Goal: Task Accomplishment & Management: Use online tool/utility

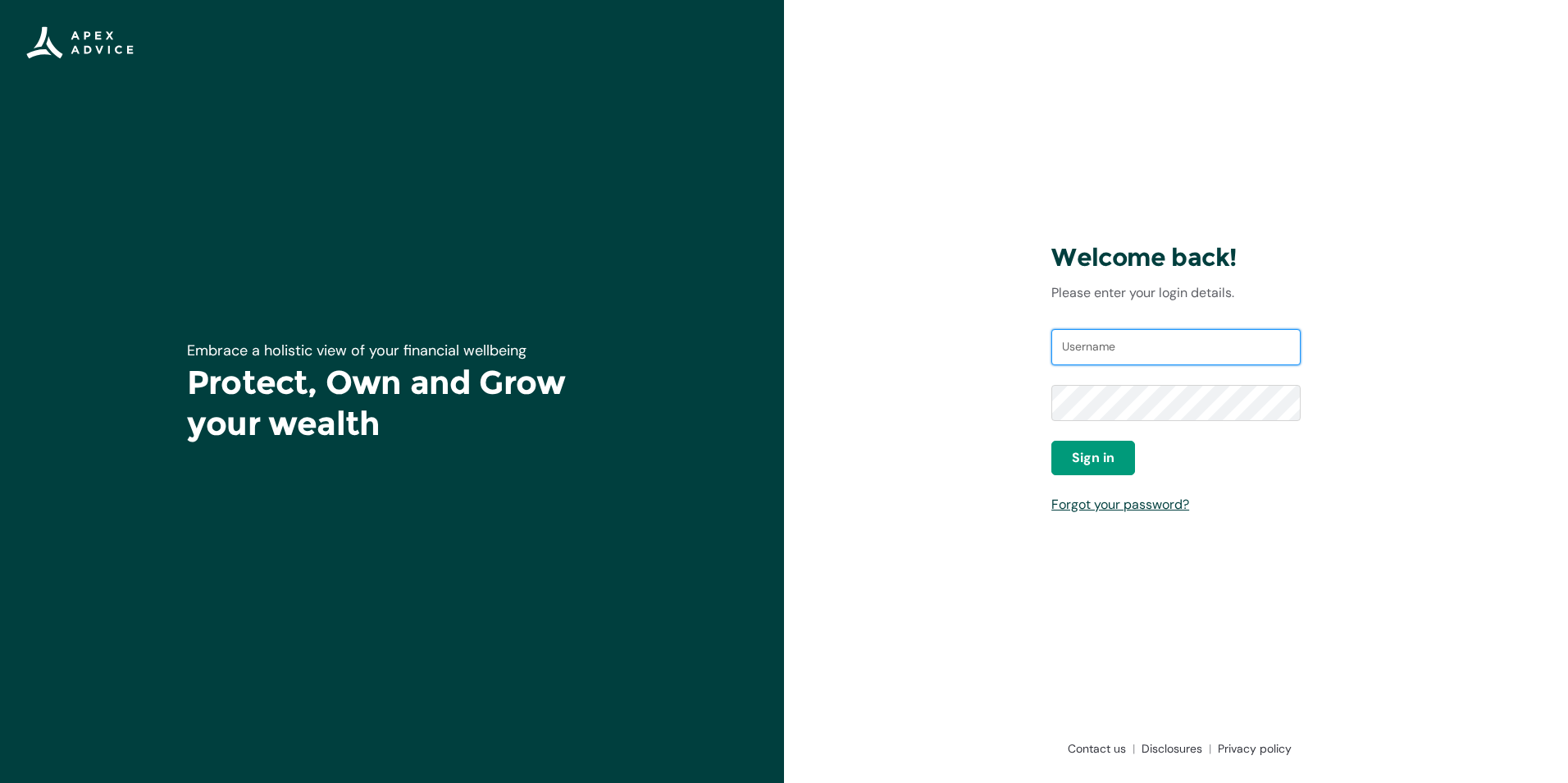
click at [1176, 335] on input "Username" at bounding box center [1176, 347] width 249 height 37
type input "[EMAIL_ADDRESS][DOMAIN_NAME]"
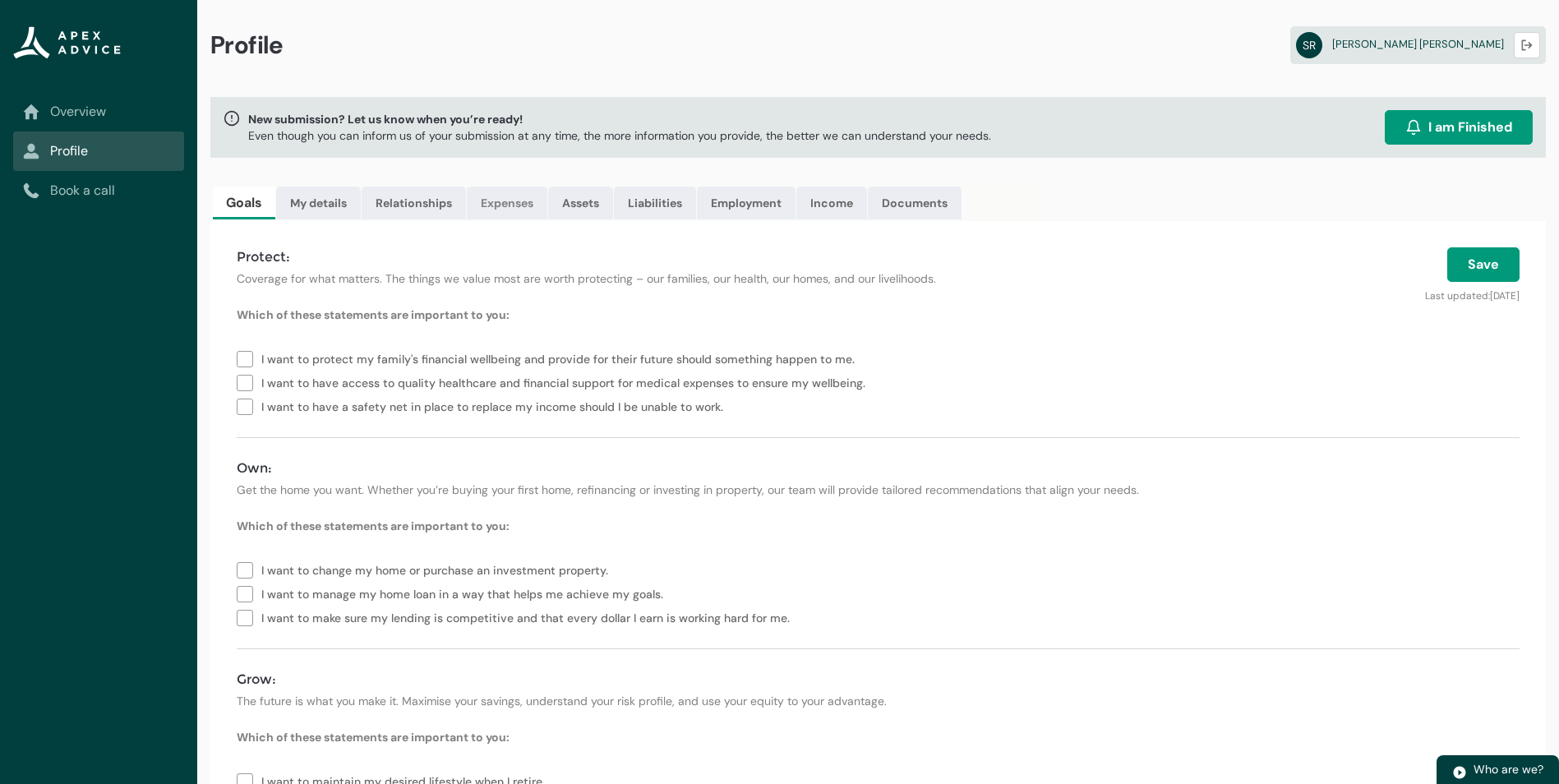
click at [503, 204] on link "Expenses" at bounding box center [507, 203] width 81 height 33
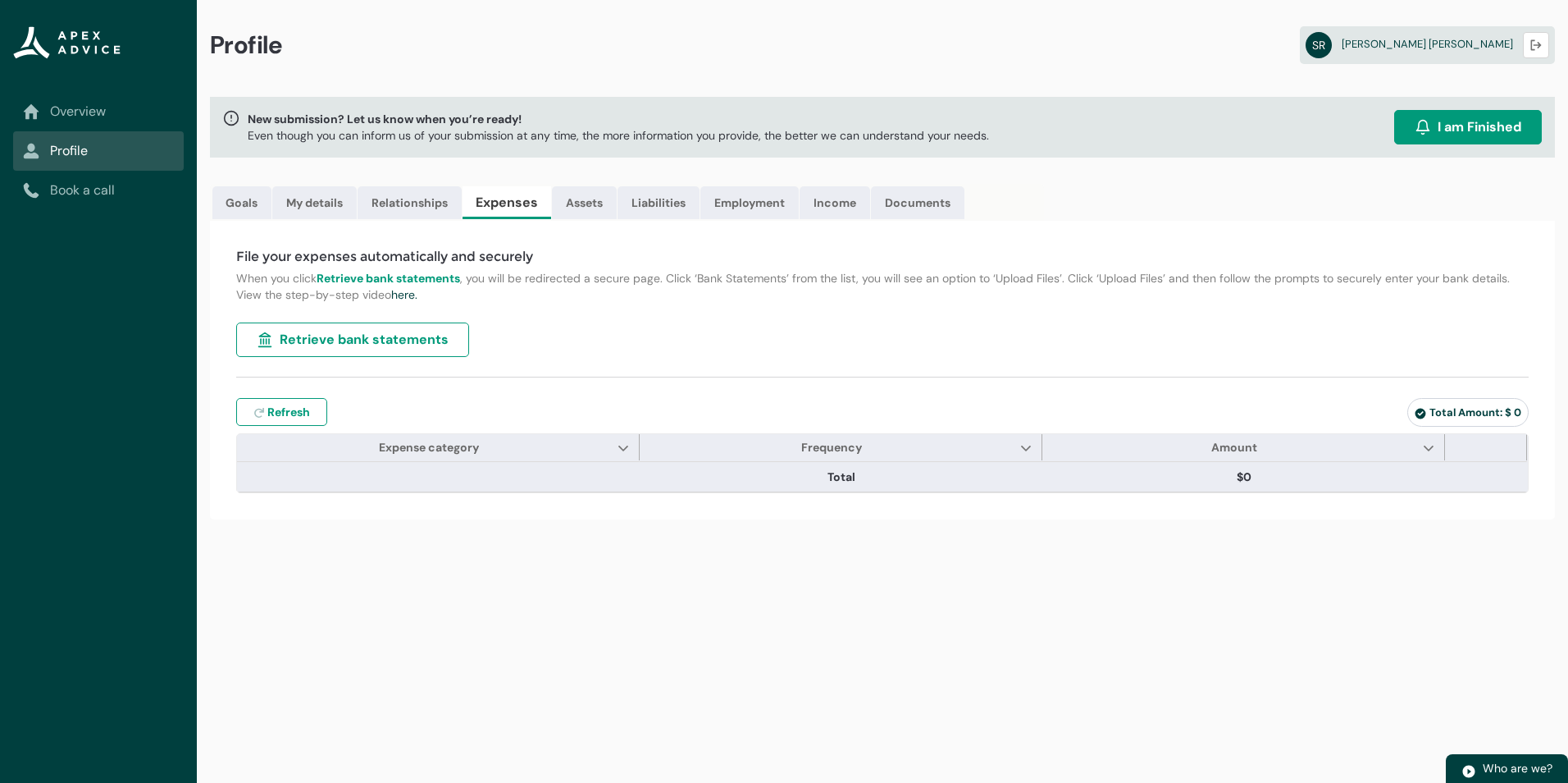
click at [364, 341] on span "Retrieve bank statements" at bounding box center [364, 339] width 169 height 20
click at [252, 340] on button "Retrieve bank statements" at bounding box center [352, 339] width 233 height 35
click at [291, 334] on span "Retrieve bank statements" at bounding box center [364, 339] width 169 height 20
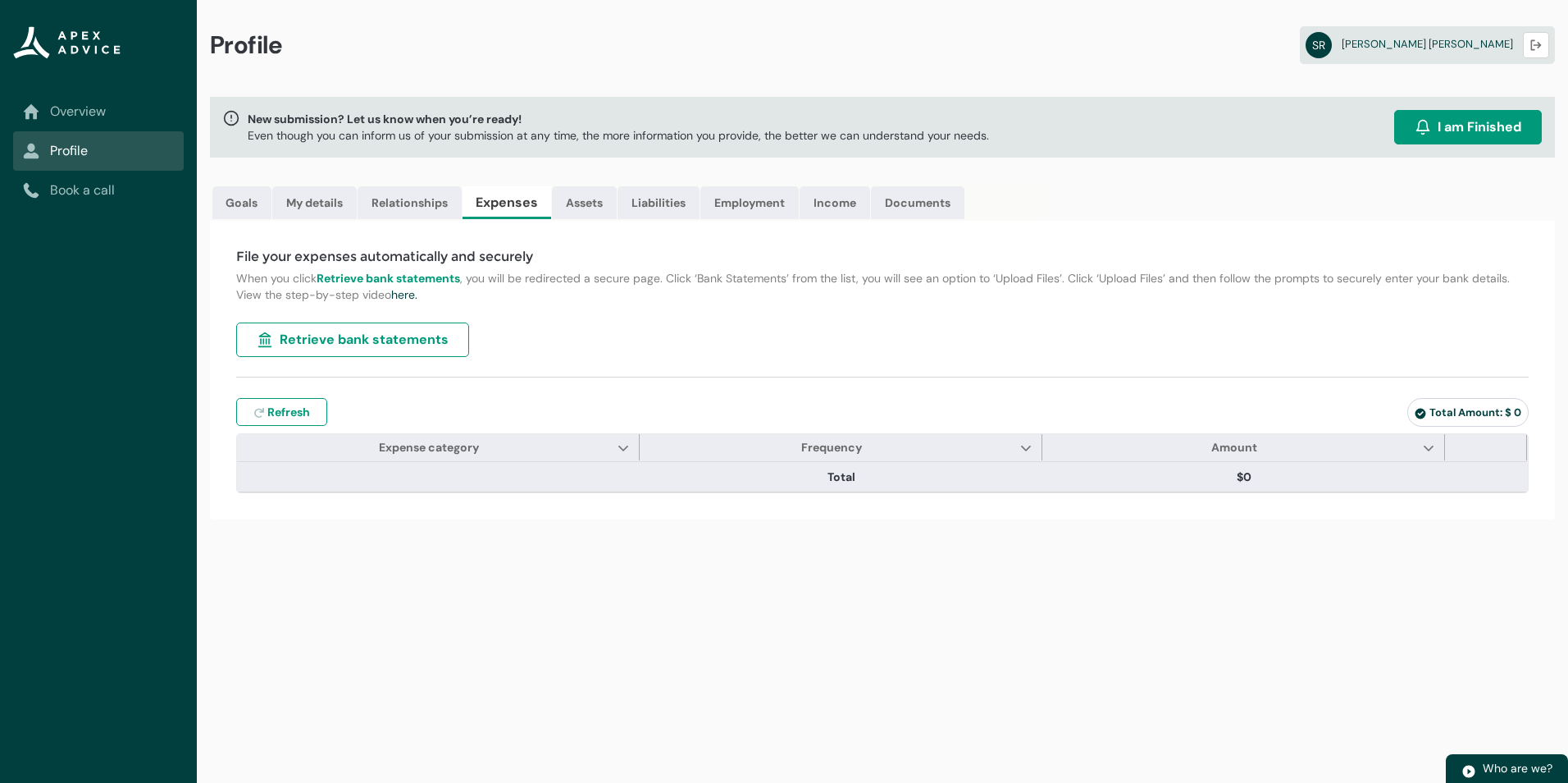
click at [291, 334] on span "Retrieve bank statements" at bounding box center [364, 339] width 169 height 20
drag, startPoint x: 291, startPoint y: 334, endPoint x: 1544, endPoint y: 51, distance: 1284.6
click at [1544, 51] on button "Logout" at bounding box center [1536, 45] width 26 height 26
